Goal: Information Seeking & Learning: Learn about a topic

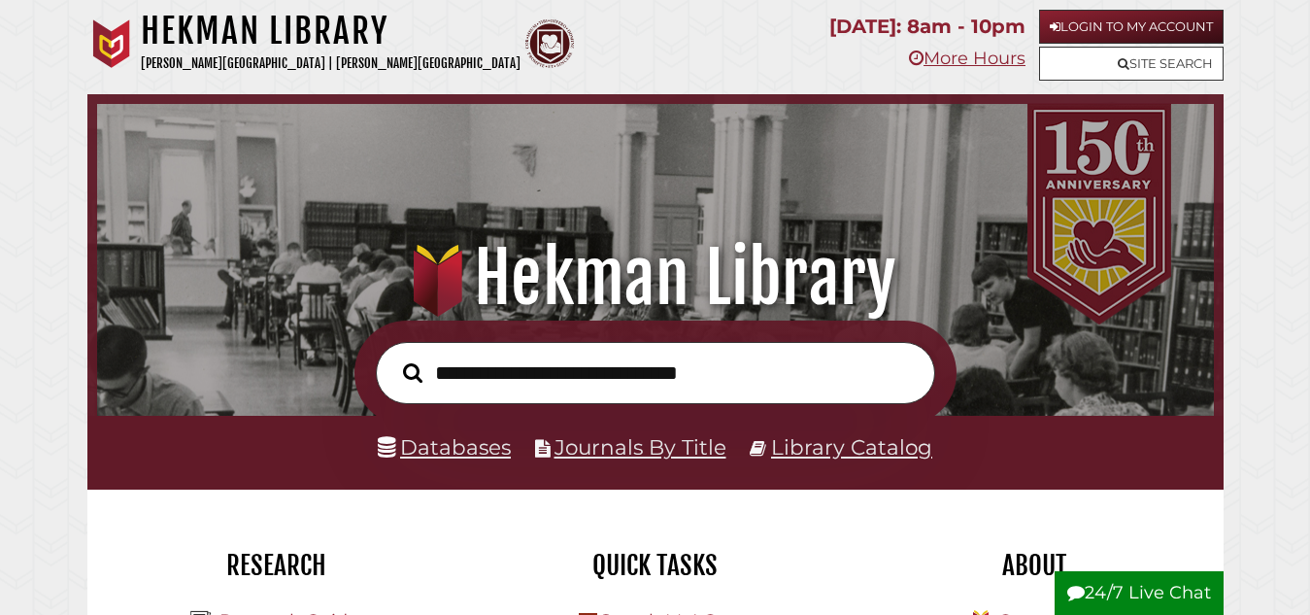
scroll to position [369, 1107]
click at [270, 290] on h1 ".heklogo-cls-1 { fill: url(#linear-gradient); } .heklogo-cls-1, .heklogo-cls-2,…" at bounding box center [655, 277] width 1078 height 85
click at [425, 458] on link "Databases" at bounding box center [444, 446] width 133 height 25
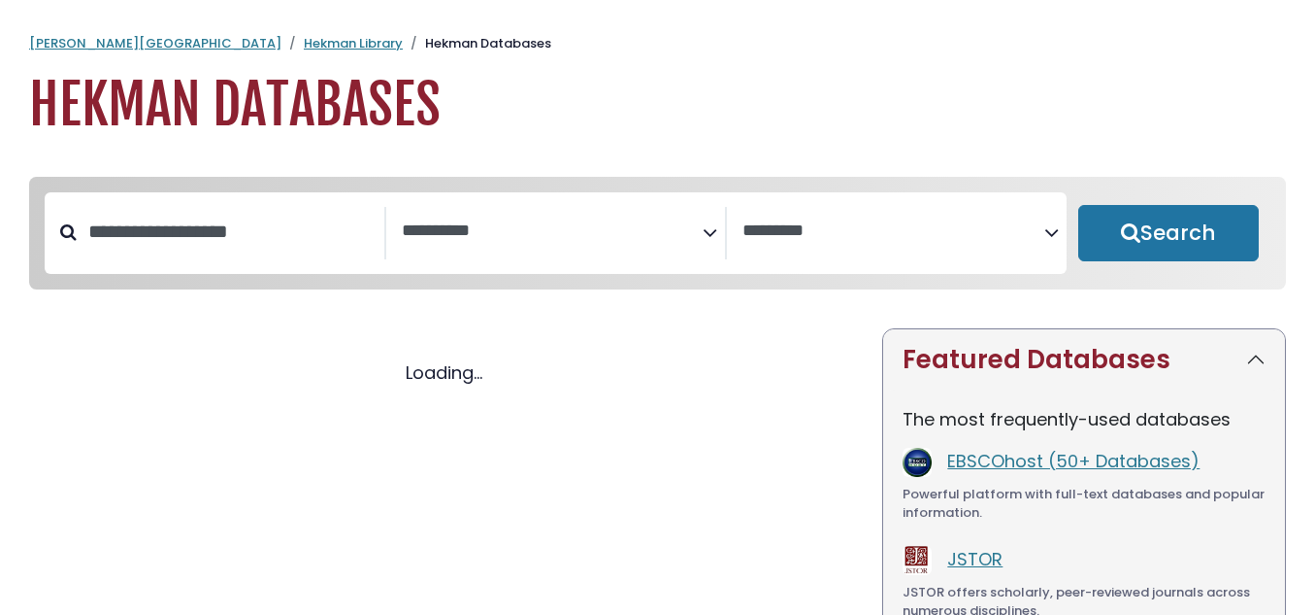
select select "Database Subject Filter"
select select "Database Vendors Filter"
select select "Database Subject Filter"
select select "Database Vendors Filter"
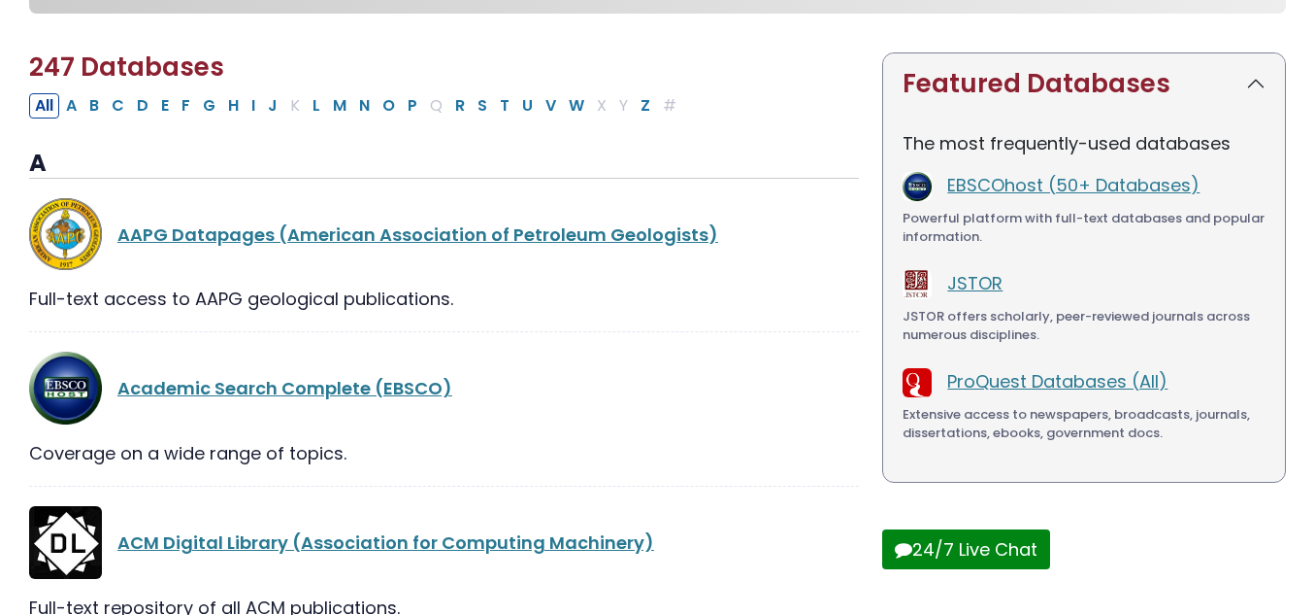
scroll to position [279, 0]
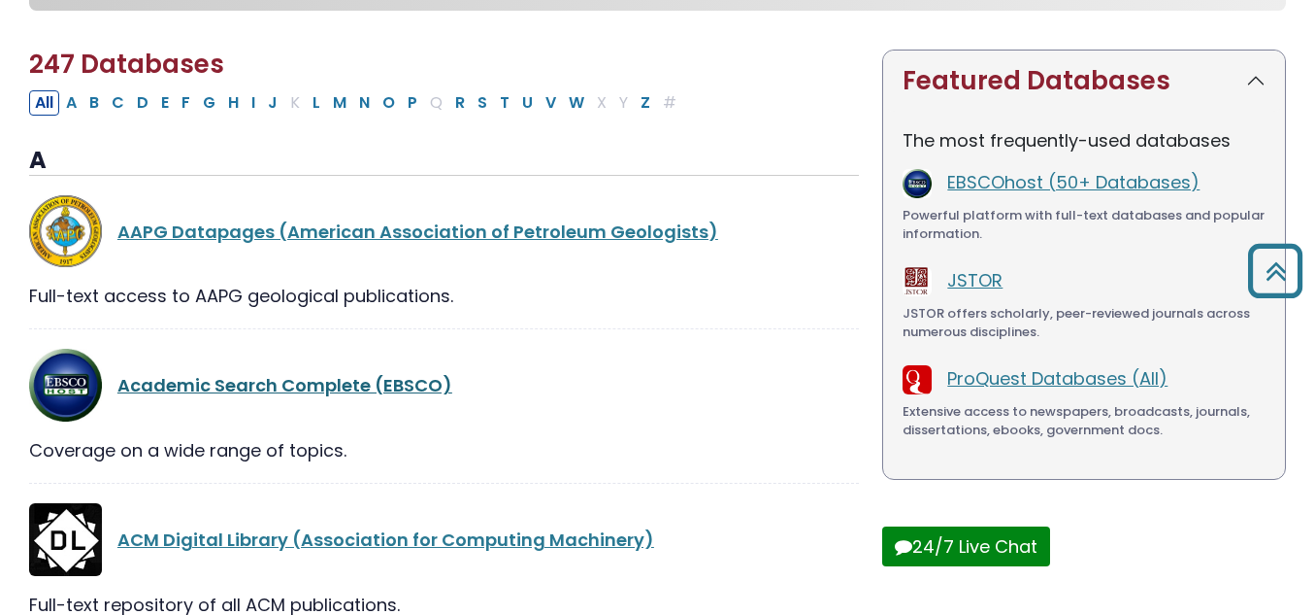
click at [366, 393] on link "Academic Search Complete (EBSCO)" at bounding box center [284, 385] width 335 height 24
